Goal: Transaction & Acquisition: Purchase product/service

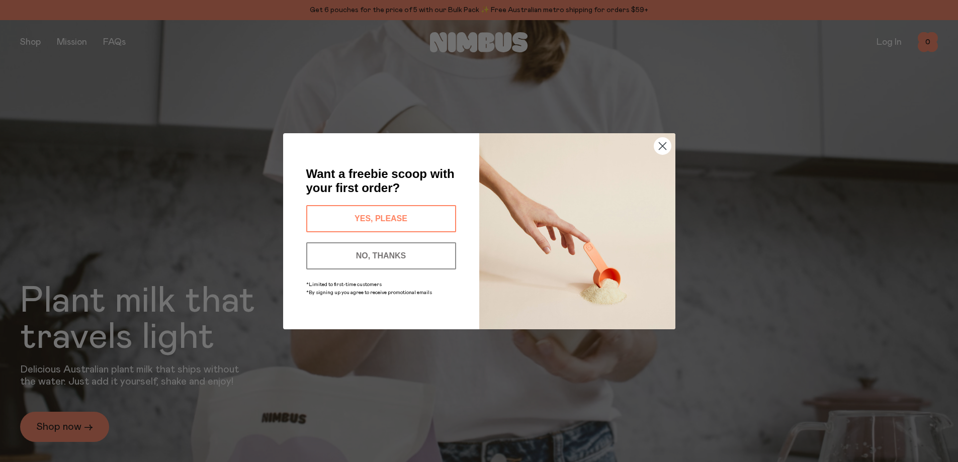
click at [661, 144] on icon "Close dialog" at bounding box center [662, 145] width 7 height 7
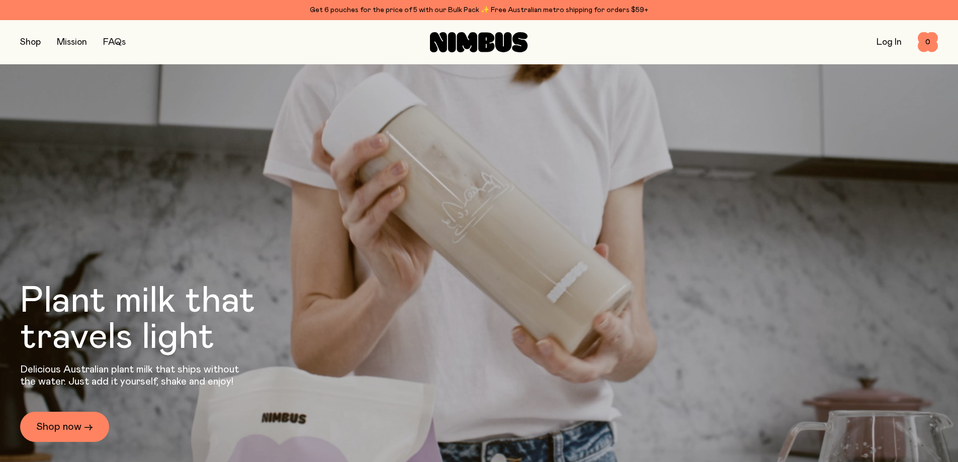
click at [33, 46] on button "button" at bounding box center [30, 42] width 21 height 14
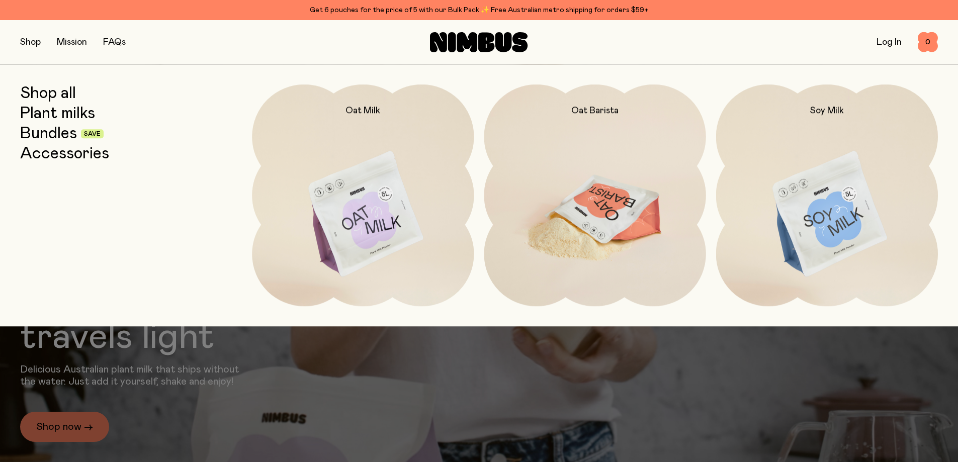
click at [615, 208] on img at bounding box center [595, 215] width 222 height 261
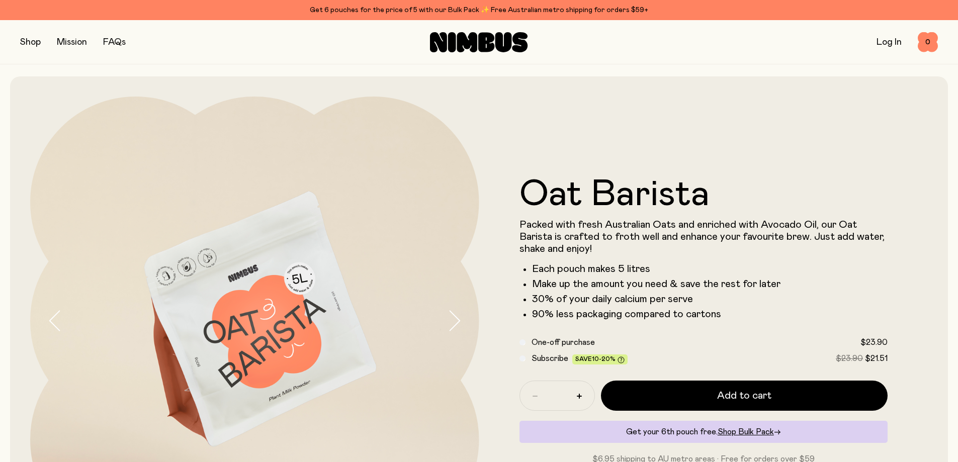
click at [39, 42] on button "button" at bounding box center [30, 42] width 21 height 14
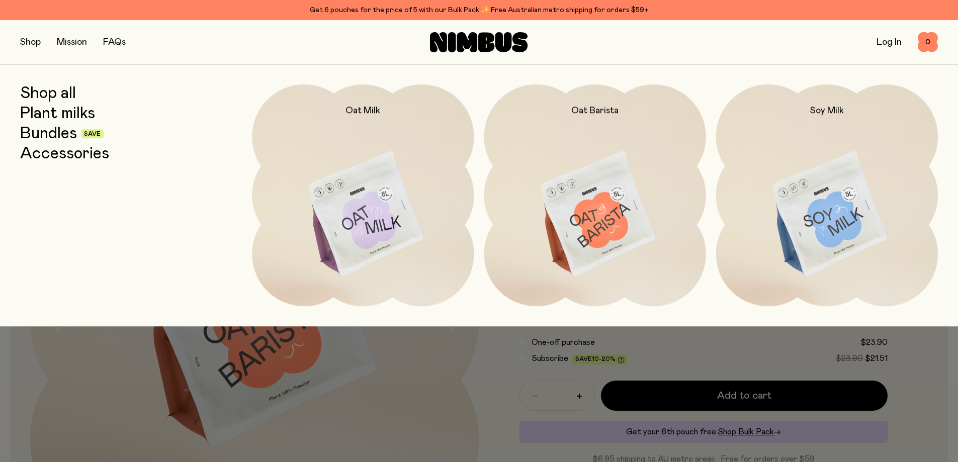
click at [752, 366] on div at bounding box center [479, 348] width 958 height 44
click at [918, 380] on div at bounding box center [479, 231] width 958 height 462
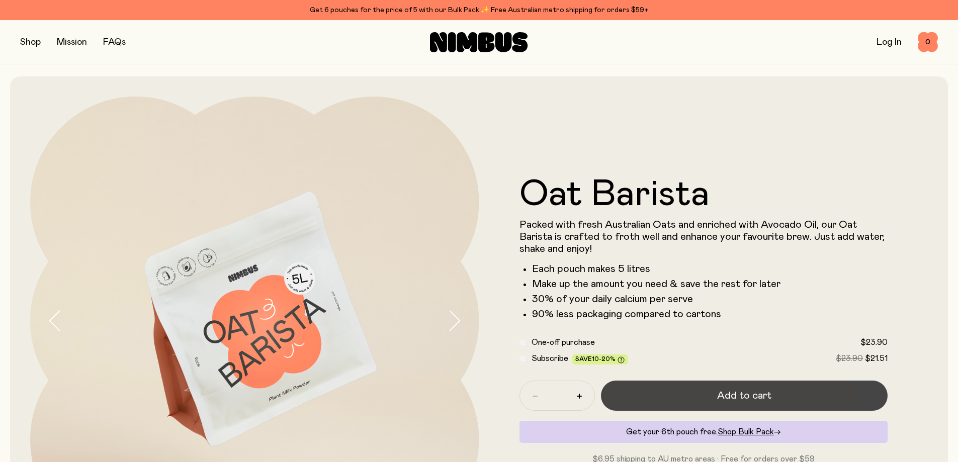
click at [736, 400] on span "Add to cart" at bounding box center [744, 396] width 54 height 14
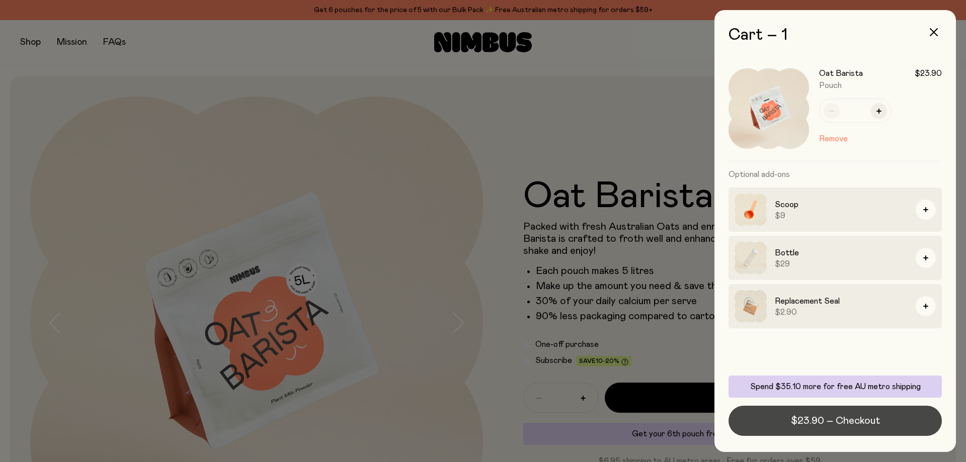
click at [840, 427] on span "$23.90 – Checkout" at bounding box center [835, 421] width 89 height 14
